Goal: Task Accomplishment & Management: Use online tool/utility

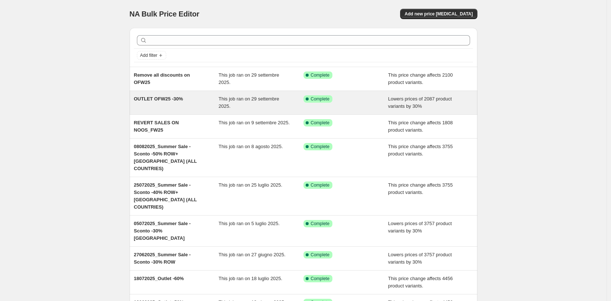
click at [195, 99] on div "OUTLET OFW25 -30%" at bounding box center [176, 102] width 85 height 15
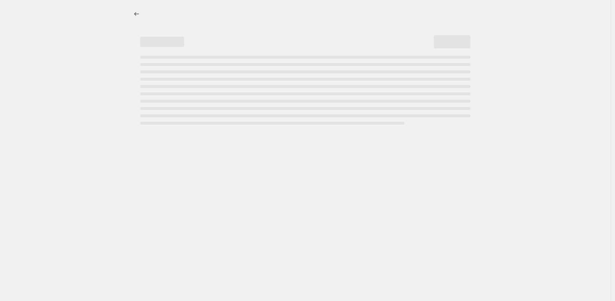
select select "percentage"
select select "tag"
select select "not_equal"
select select "tag"
select select "not_equal"
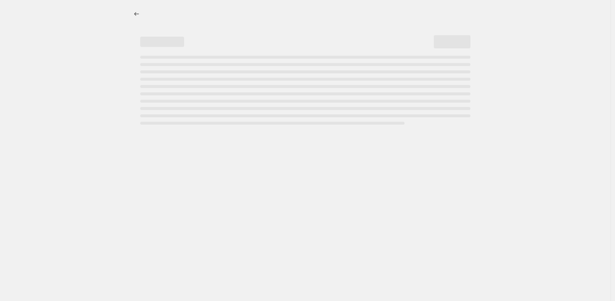
select select "tag"
select select "not_equal"
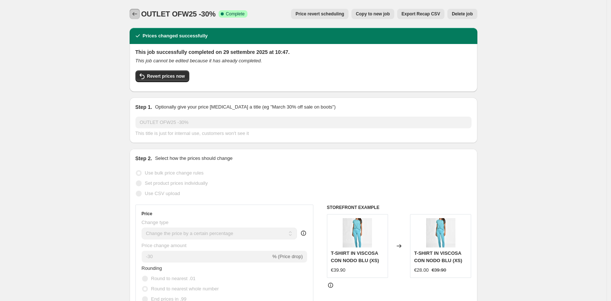
click at [133, 14] on icon "Price change jobs" at bounding box center [134, 13] width 7 height 7
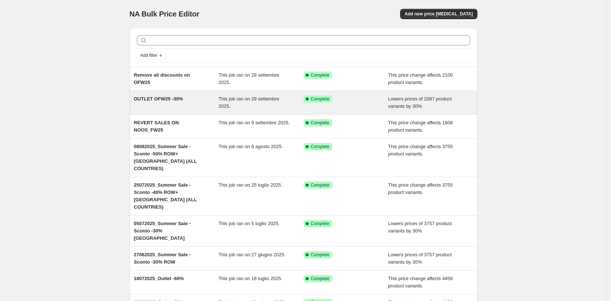
click at [179, 99] on span "OUTLET OFW25 -30%" at bounding box center [158, 98] width 49 height 5
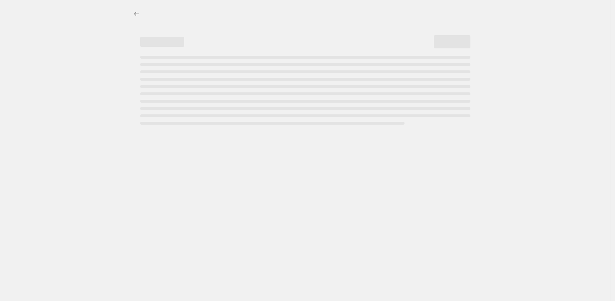
select select "percentage"
select select "tag"
select select "not_equal"
select select "tag"
select select "not_equal"
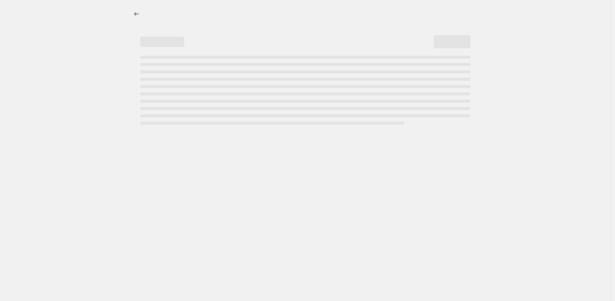
select select "tag"
select select "not_equal"
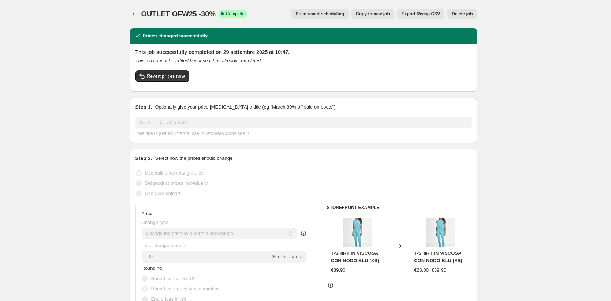
click at [366, 11] on button "Copy to new job" at bounding box center [373, 14] width 43 height 10
select select "percentage"
select select "tag"
select select "not_equal"
select select "tag"
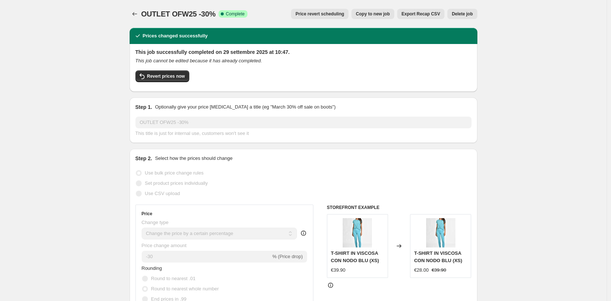
select select "not_equal"
select select "tag"
select select "not_equal"
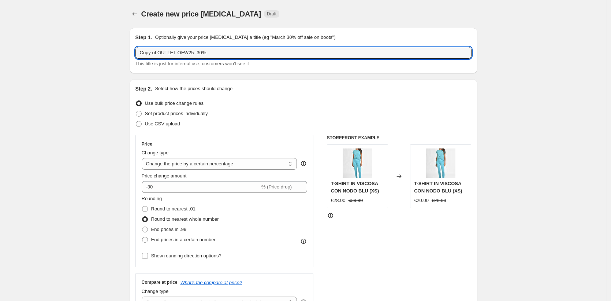
drag, startPoint x: 161, startPoint y: 52, endPoint x: 119, endPoint y: 52, distance: 42.5
click at [214, 52] on input "OUTLET OFW25 -30%" at bounding box center [304, 53] width 336 height 12
type input "OUTLET OFW25 -30% + PIUMINI"
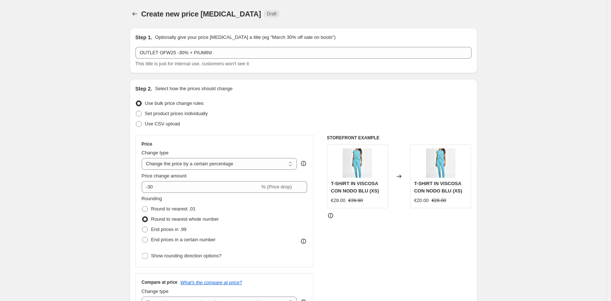
click at [379, 114] on div "Set product prices individually" at bounding box center [304, 113] width 336 height 10
click at [133, 14] on icon "Price change jobs" at bounding box center [134, 13] width 7 height 7
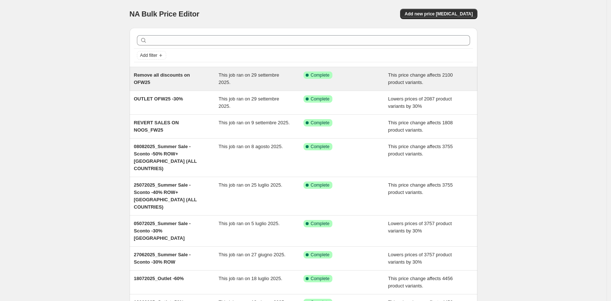
click at [157, 79] on div "Remove all discounts on OFW25" at bounding box center [176, 78] width 85 height 15
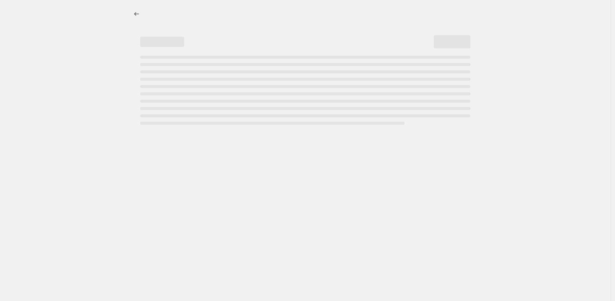
select select "ecap"
select select "remove"
select select "tag"
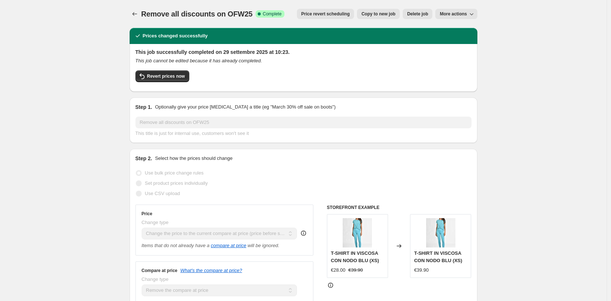
click at [385, 15] on span "Copy to new job" at bounding box center [379, 14] width 34 height 6
select select "ecap"
select select "remove"
select select "tag"
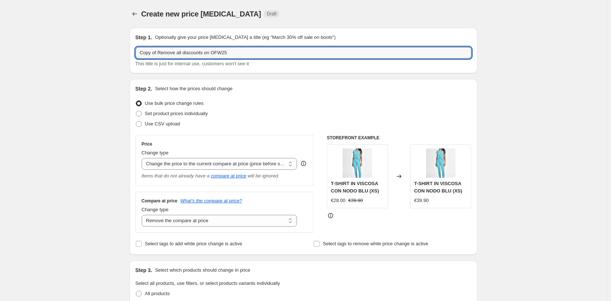
drag, startPoint x: 162, startPoint y: 52, endPoint x: 133, endPoint y: 50, distance: 29.1
click at [133, 50] on div "Step 1. Optionally give your price [MEDICAL_DATA] a title (eg "March 30% off sa…" at bounding box center [304, 50] width 348 height 45
click at [244, 53] on input "Remove all discounts on OFW25" at bounding box center [304, 53] width 336 height 12
type input "Remove all discounts on OFW25 - PIUMINI"
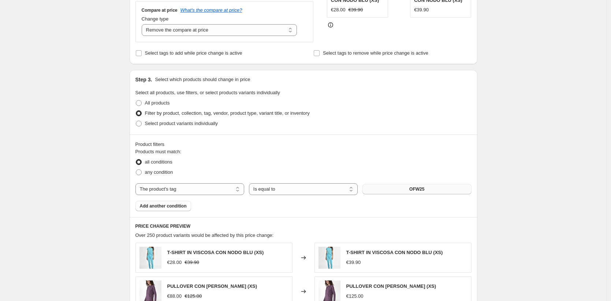
scroll to position [195, 0]
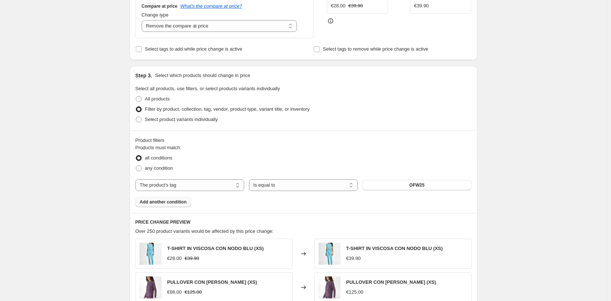
click at [175, 200] on span "Add another condition" at bounding box center [163, 202] width 47 height 6
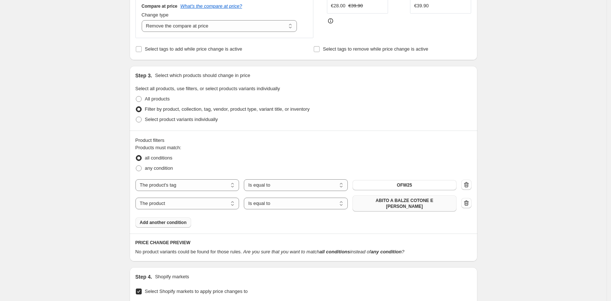
click at [405, 200] on span "ABITO A BALZE COTONE E [PERSON_NAME]" at bounding box center [404, 203] width 95 height 12
click at [197, 201] on select "The product The product's collection The product's tag The product's vendor The…" at bounding box center [188, 203] width 104 height 12
select select "tag"
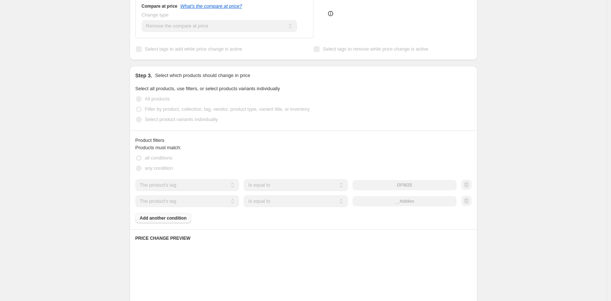
click at [428, 202] on div "__hidden" at bounding box center [405, 201] width 104 height 10
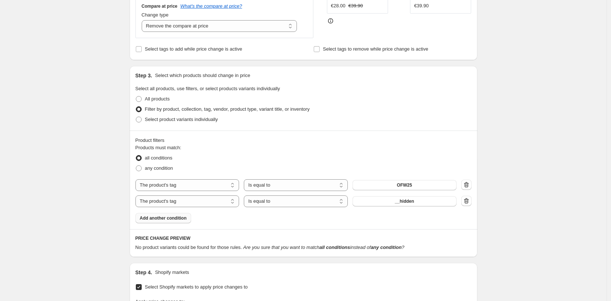
click at [412, 202] on span "__hidden" at bounding box center [404, 201] width 19 height 6
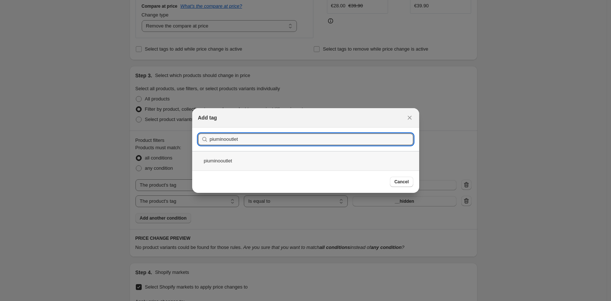
type input "piuminooutlet"
click at [227, 162] on div "piuminooutlet" at bounding box center [305, 160] width 227 height 19
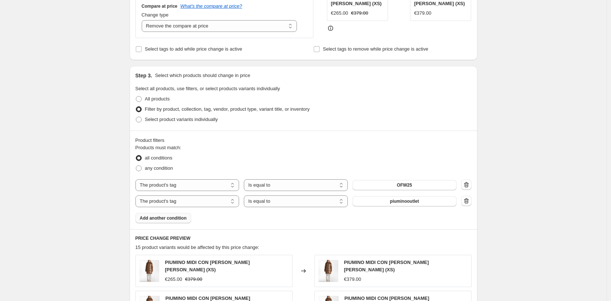
click at [520, 192] on div "Create new price [MEDICAL_DATA]. This page is ready Create new price [MEDICAL_D…" at bounding box center [303, 272] width 607 height 934
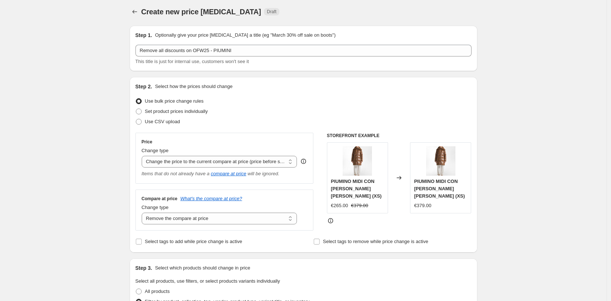
scroll to position [0, 0]
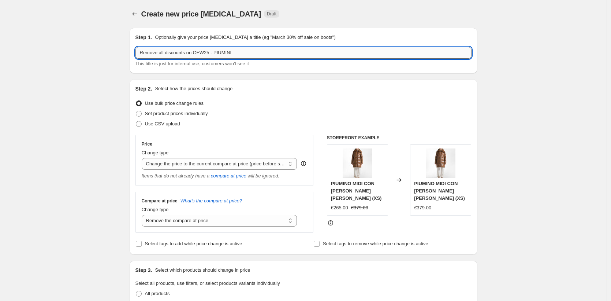
click at [241, 52] on input "Remove all discounts on OFW25 - PIUMINI" at bounding box center [304, 53] width 336 height 12
click at [241, 52] on input "Remove all discounts on OFW25 - PIUMINI (già scontati in outlet)" at bounding box center [304, 53] width 336 height 12
type input "Remove all discounts on OFW25 - PIUMINI (al momento già scontati in outlet)"
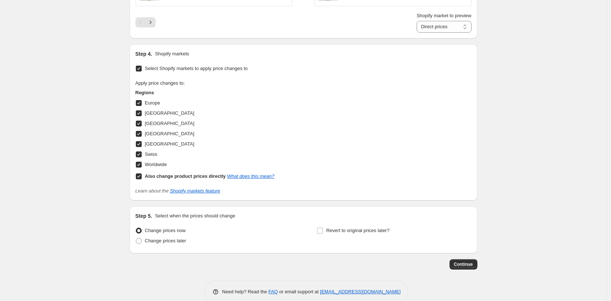
scroll to position [621, 0]
click at [466, 260] on span "Continue" at bounding box center [463, 263] width 19 height 6
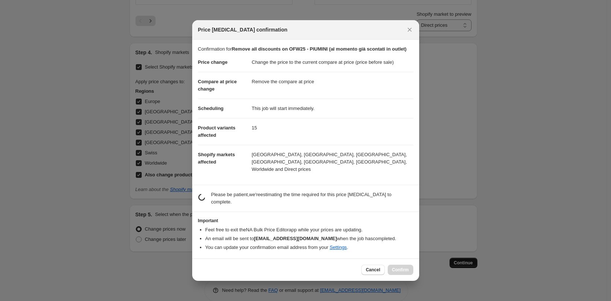
scroll to position [0, 0]
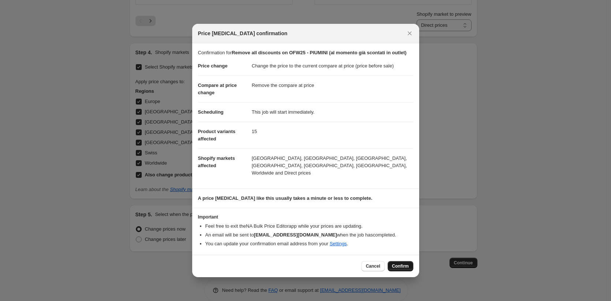
click at [400, 267] on span "Confirm" at bounding box center [400, 266] width 17 height 6
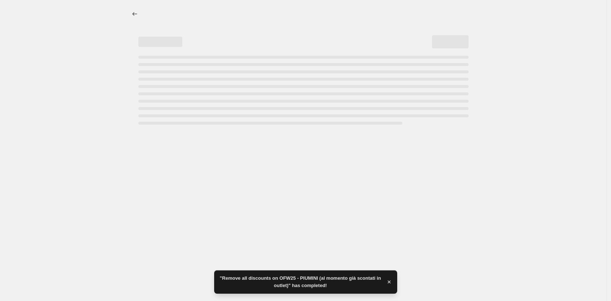
select select "ecap"
select select "remove"
select select "tag"
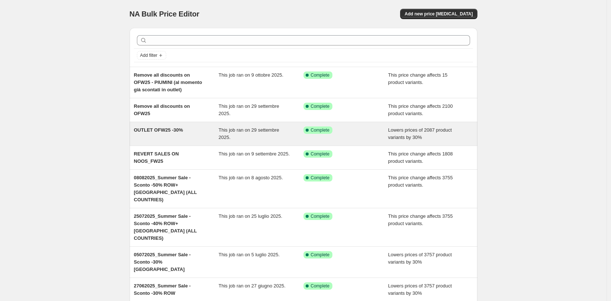
click at [167, 129] on span "OUTLET OFW25 -30%" at bounding box center [158, 129] width 49 height 5
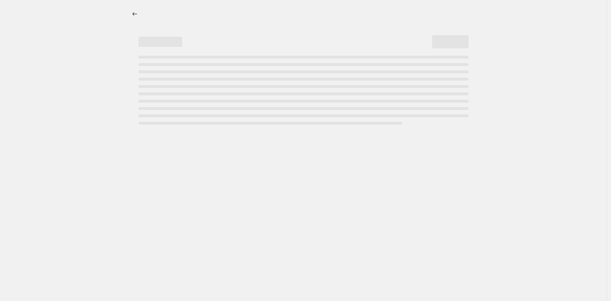
select select "percentage"
select select "tag"
select select "not_equal"
select select "tag"
select select "not_equal"
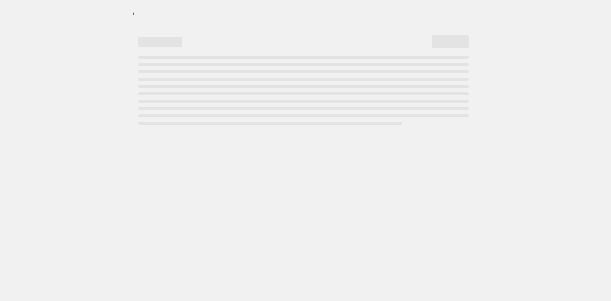
select select "tag"
select select "not_equal"
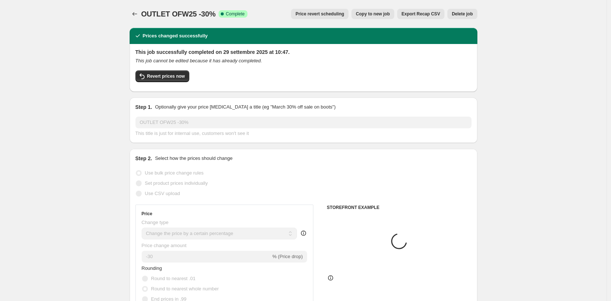
click at [366, 15] on span "Copy to new job" at bounding box center [373, 14] width 34 height 6
select select "percentage"
select select "tag"
select select "not_equal"
select select "tag"
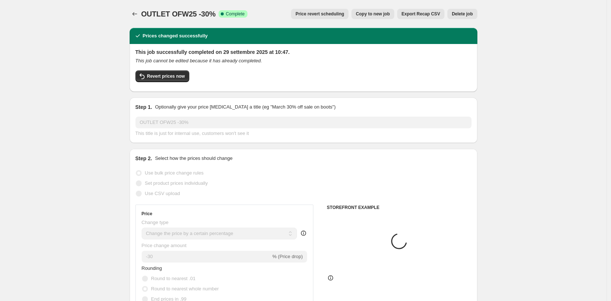
select select "not_equal"
select select "tag"
select select "not_equal"
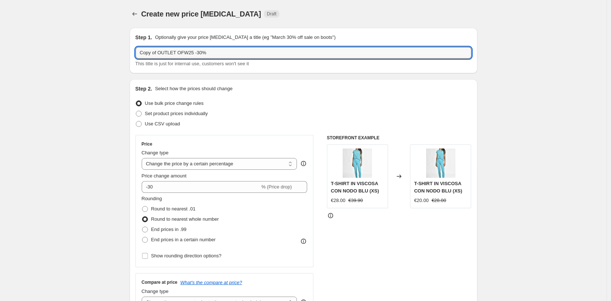
drag, startPoint x: 162, startPoint y: 52, endPoint x: 122, endPoint y: 52, distance: 40.3
click at [163, 53] on input "OUTLET PIUMINI ora tutti al -30%" at bounding box center [304, 53] width 336 height 12
click at [163, 54] on input "OUTLET PIUMINI ora tutti al -30%" at bounding box center [304, 53] width 336 height 12
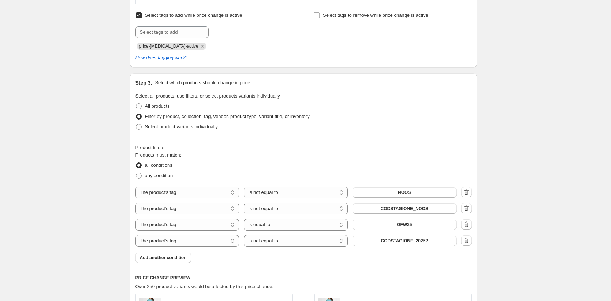
scroll to position [371, 0]
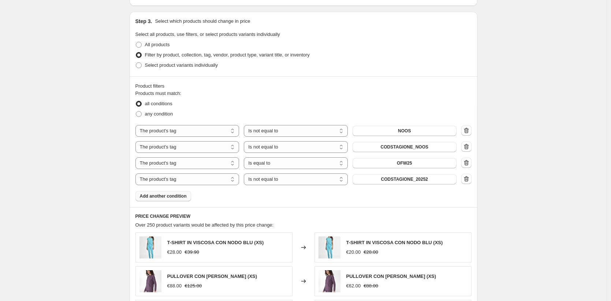
type input "OUTLET - PIUMINI ora tutti al -30%"
click at [170, 196] on span "Add another condition" at bounding box center [163, 196] width 47 height 6
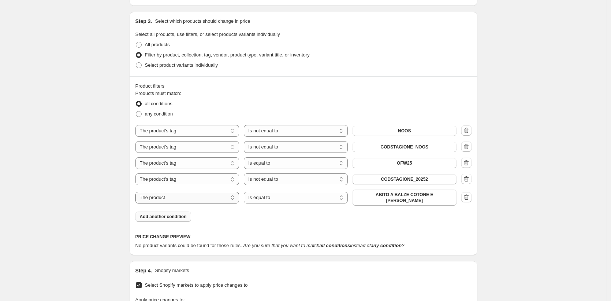
click at [203, 196] on select "The product The product's collection The product's tag The product's vendor The…" at bounding box center [188, 198] width 104 height 12
select select "tag"
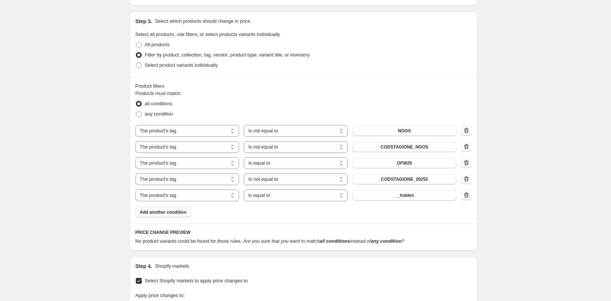
click at [411, 196] on span "__hidden" at bounding box center [404, 195] width 19 height 6
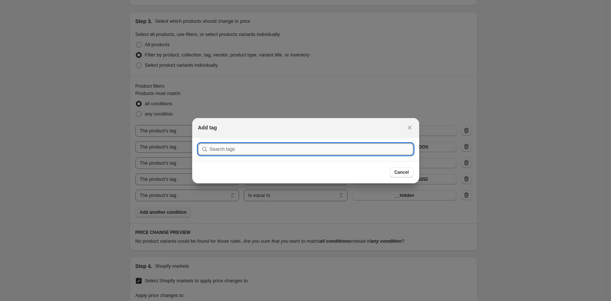
click at [333, 148] on input ":r5p:" at bounding box center [312, 149] width 204 height 12
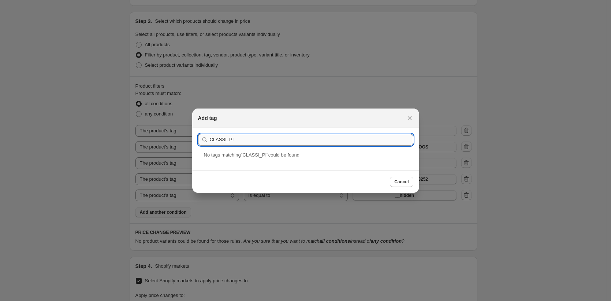
click at [228, 140] on input "CLASSI_PI" at bounding box center [312, 140] width 204 height 12
type input "CLASSE_PI"
click at [245, 159] on div "CLASSE_PI" at bounding box center [305, 160] width 227 height 19
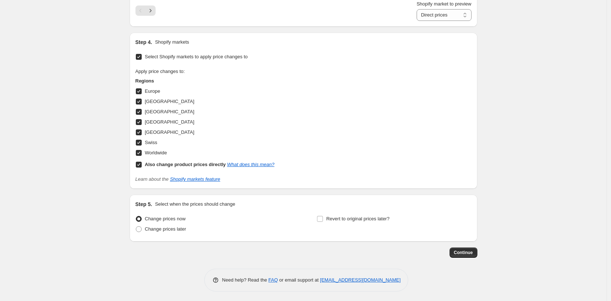
scroll to position [792, 0]
click at [468, 252] on span "Continue" at bounding box center [463, 251] width 19 height 6
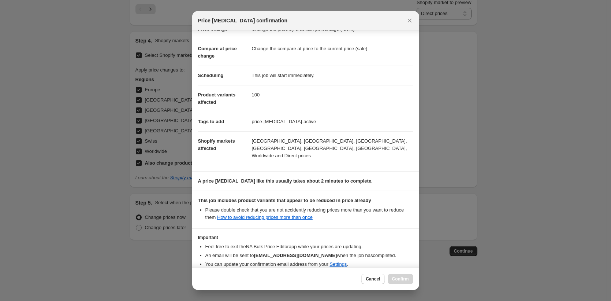
scroll to position [54, 0]
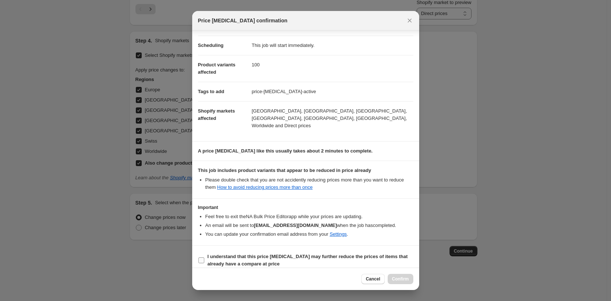
click at [200, 257] on input "I understand that this price change job may further reduce the prices of items …" at bounding box center [202, 260] width 6 height 6
checkbox input "true"
click at [400, 284] on button "Confirm" at bounding box center [401, 279] width 26 height 10
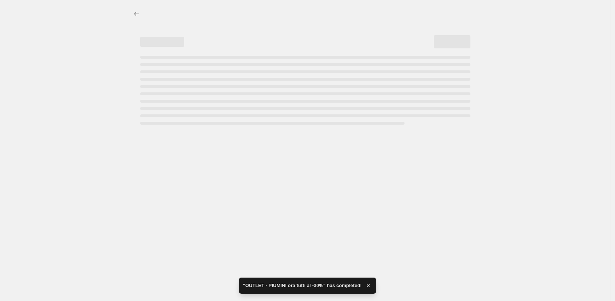
select select "percentage"
select select "tag"
select select "not_equal"
select select "tag"
select select "not_equal"
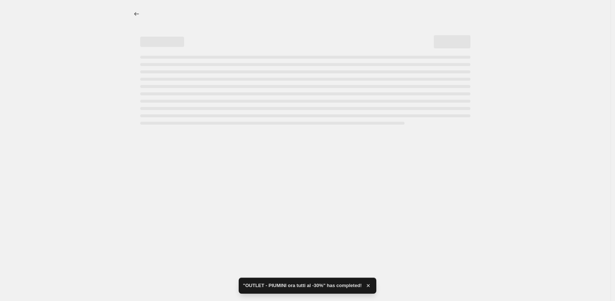
select select "tag"
select select "not_equal"
select select "tag"
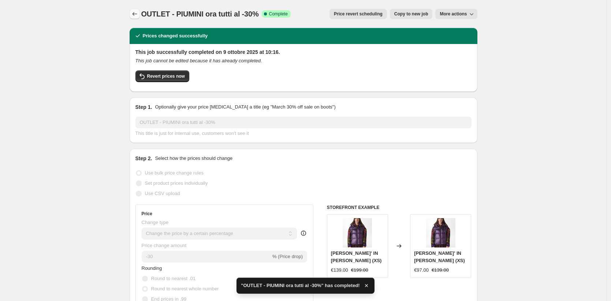
click at [133, 12] on icon "Price change jobs" at bounding box center [134, 13] width 7 height 7
